Goal: Find specific page/section: Find specific page/section

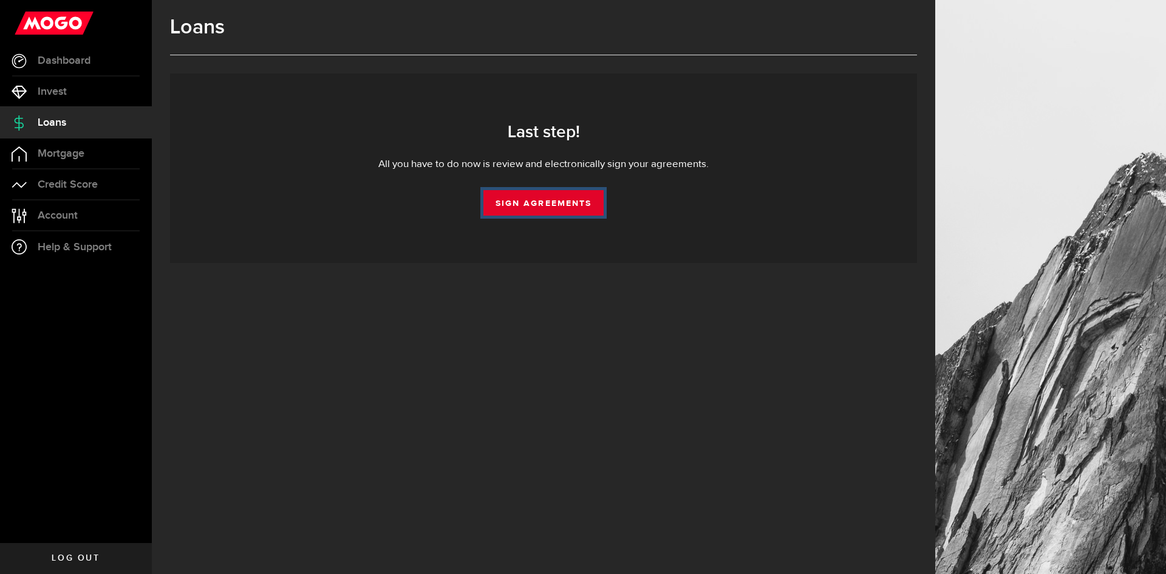
click at [560, 201] on link "Sign Agreements" at bounding box center [544, 203] width 120 height 26
click at [547, 199] on link "Sign Agreements" at bounding box center [544, 203] width 120 height 26
click at [49, 121] on span "Loans" at bounding box center [52, 122] width 29 height 11
click at [78, 251] on span "Help & Support" at bounding box center [75, 247] width 74 height 11
